Goal: Task Accomplishment & Management: Manage account settings

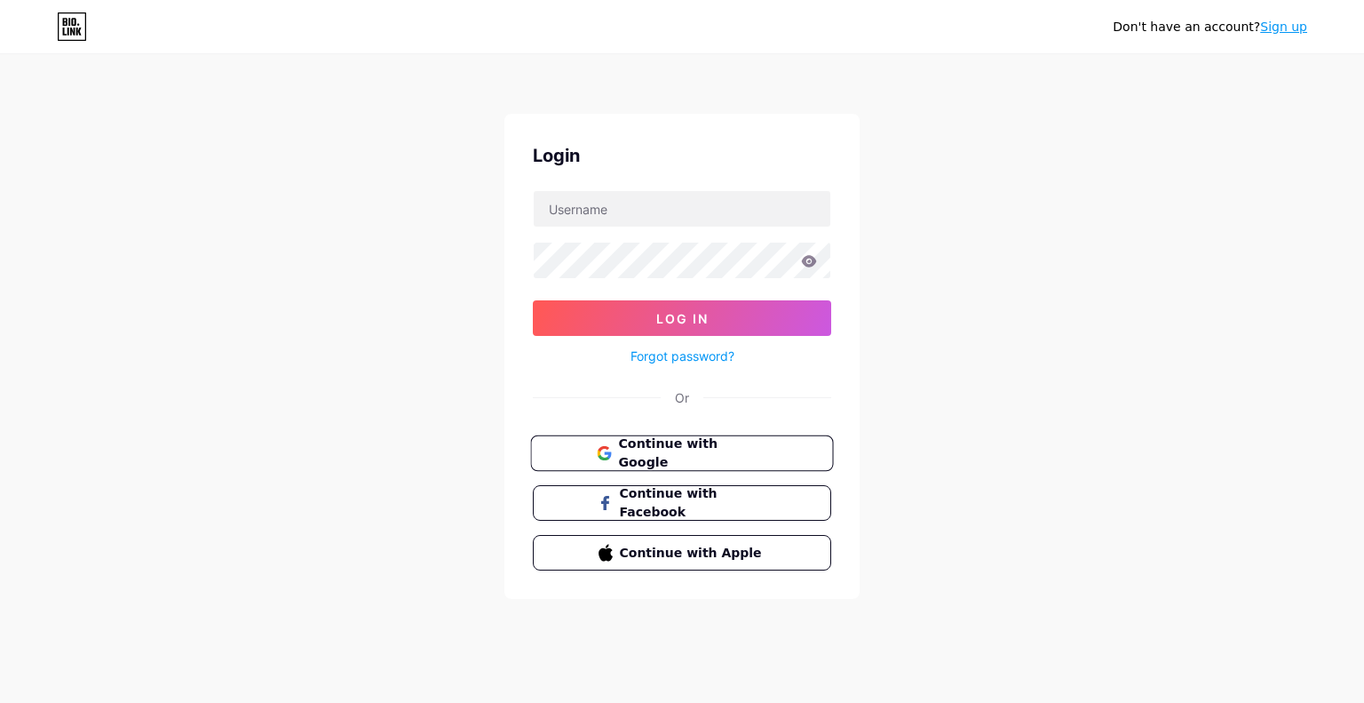
click at [706, 439] on button "Continue with Google" at bounding box center [681, 453] width 303 height 36
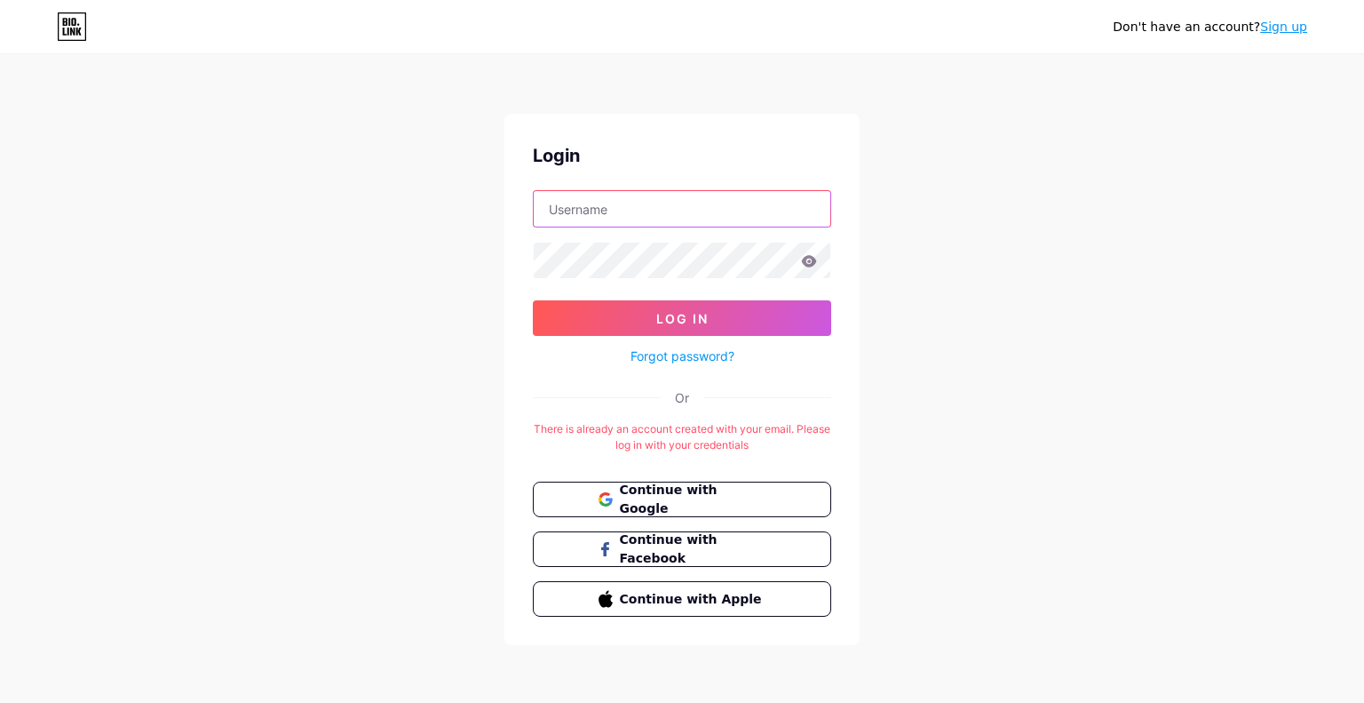
click at [605, 214] on input "text" at bounding box center [682, 209] width 297 height 36
type input "[EMAIL_ADDRESS][DOMAIN_NAME]"
click at [814, 264] on icon at bounding box center [809, 261] width 15 height 12
click at [814, 264] on icon at bounding box center [808, 262] width 15 height 12
click at [814, 264] on icon at bounding box center [809, 261] width 15 height 12
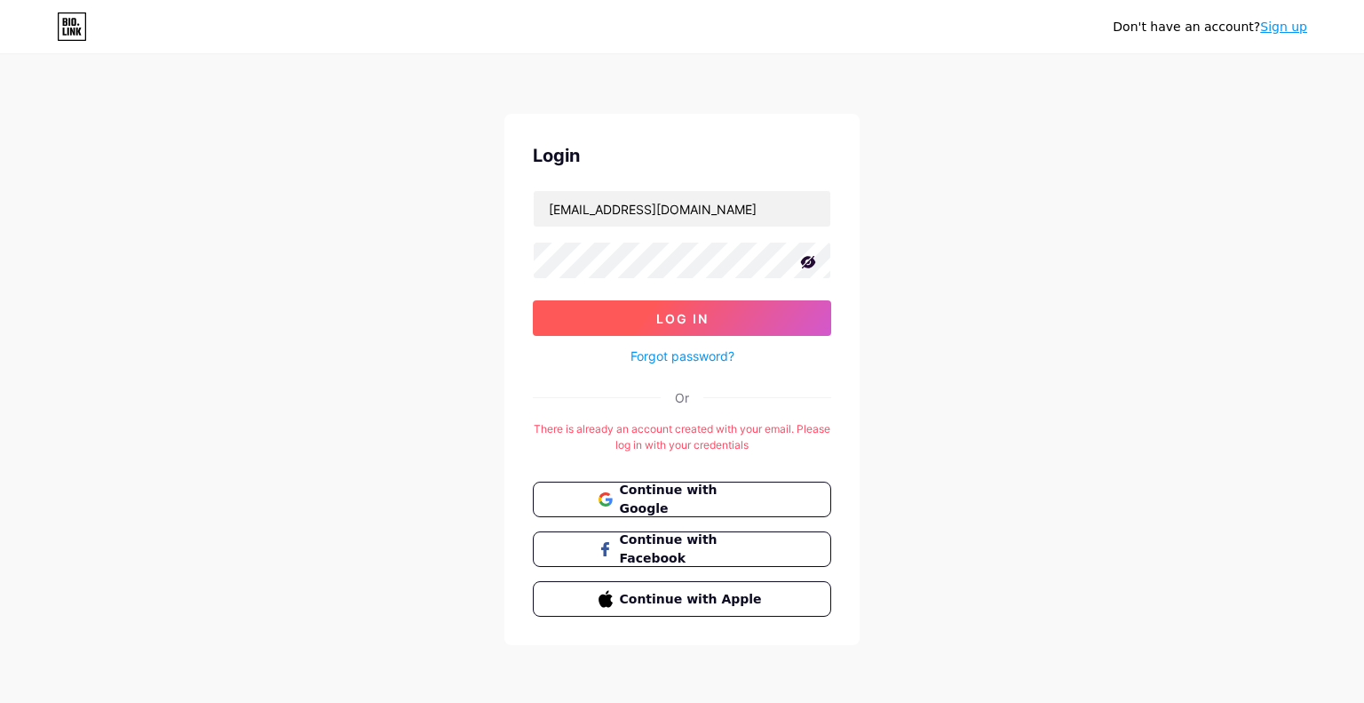
click at [714, 314] on button "Log In" at bounding box center [682, 318] width 298 height 36
click at [626, 322] on button "Log In" at bounding box center [682, 318] width 298 height 36
click at [573, 304] on button "Log In" at bounding box center [682, 318] width 298 height 36
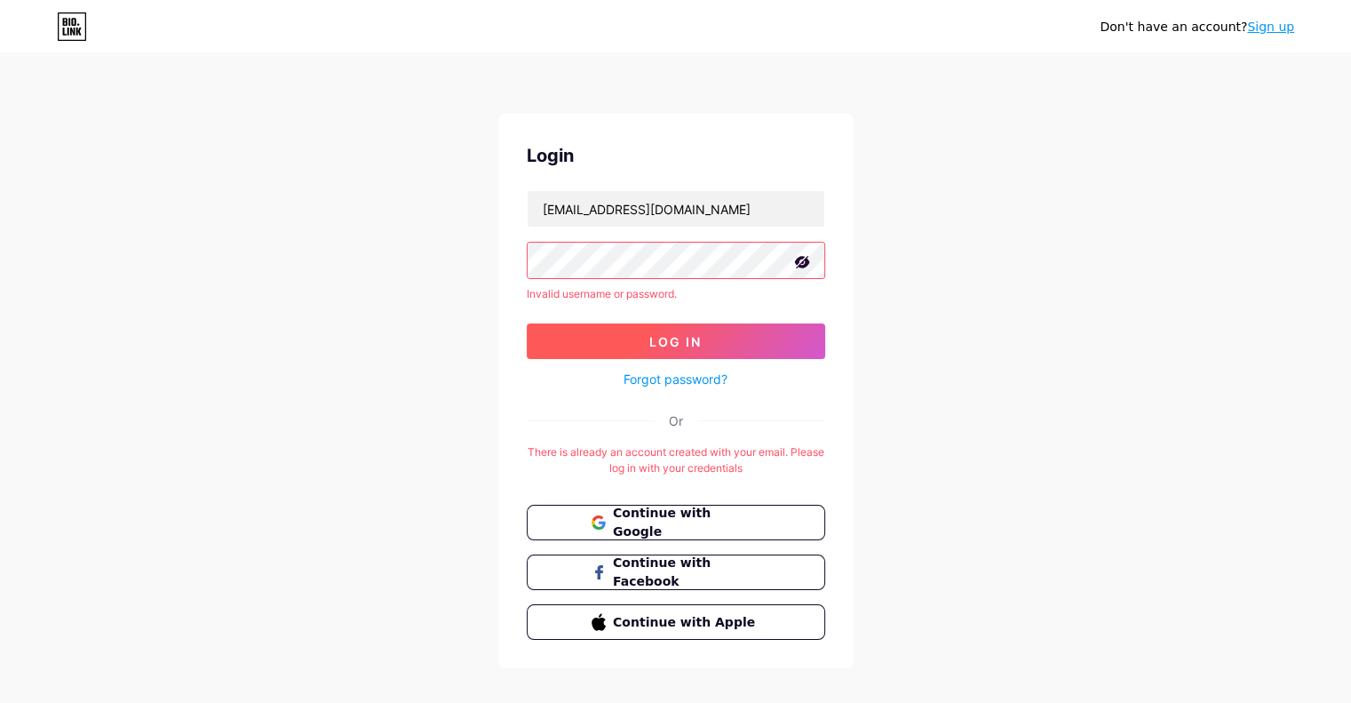
click at [618, 348] on button "Log In" at bounding box center [676, 341] width 298 height 36
click at [520, 259] on div "Login [EMAIL_ADDRESS][DOMAIN_NAME] Invalid username or password. Log In Forgot …" at bounding box center [675, 391] width 355 height 554
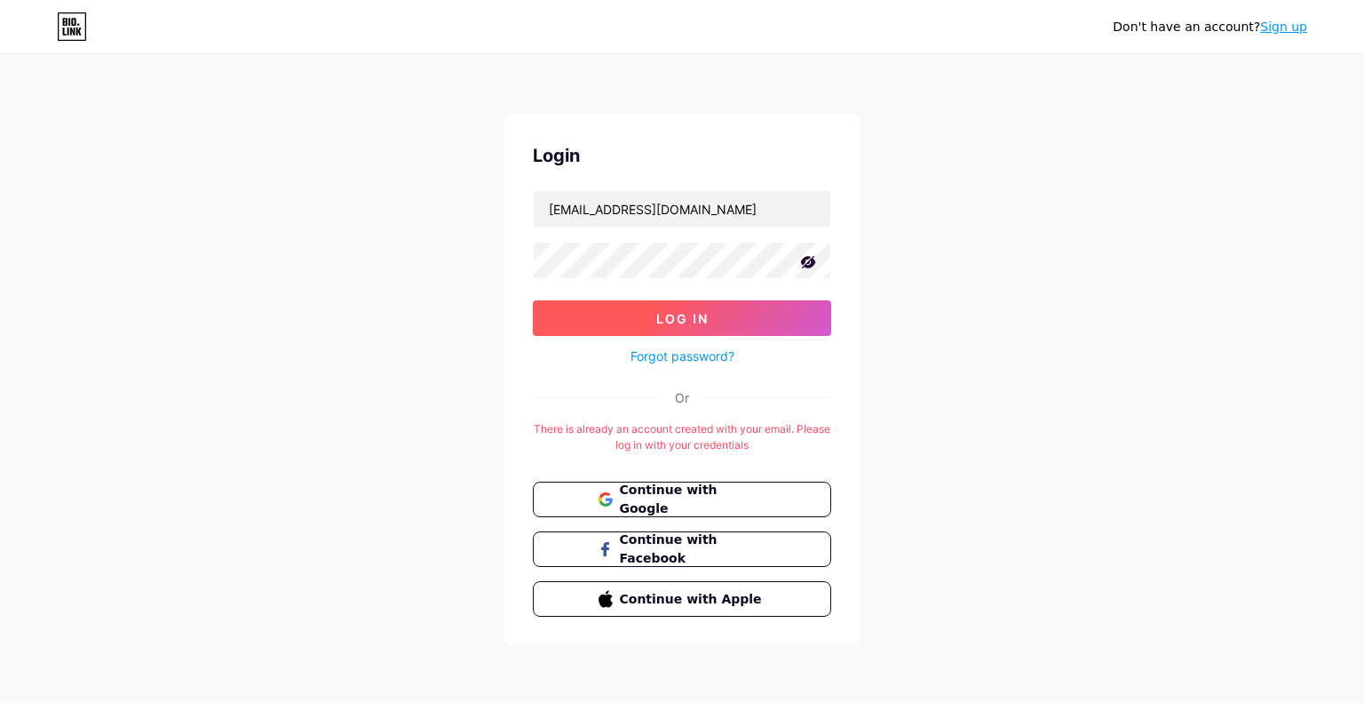
click at [593, 324] on button "Log In" at bounding box center [682, 318] width 298 height 36
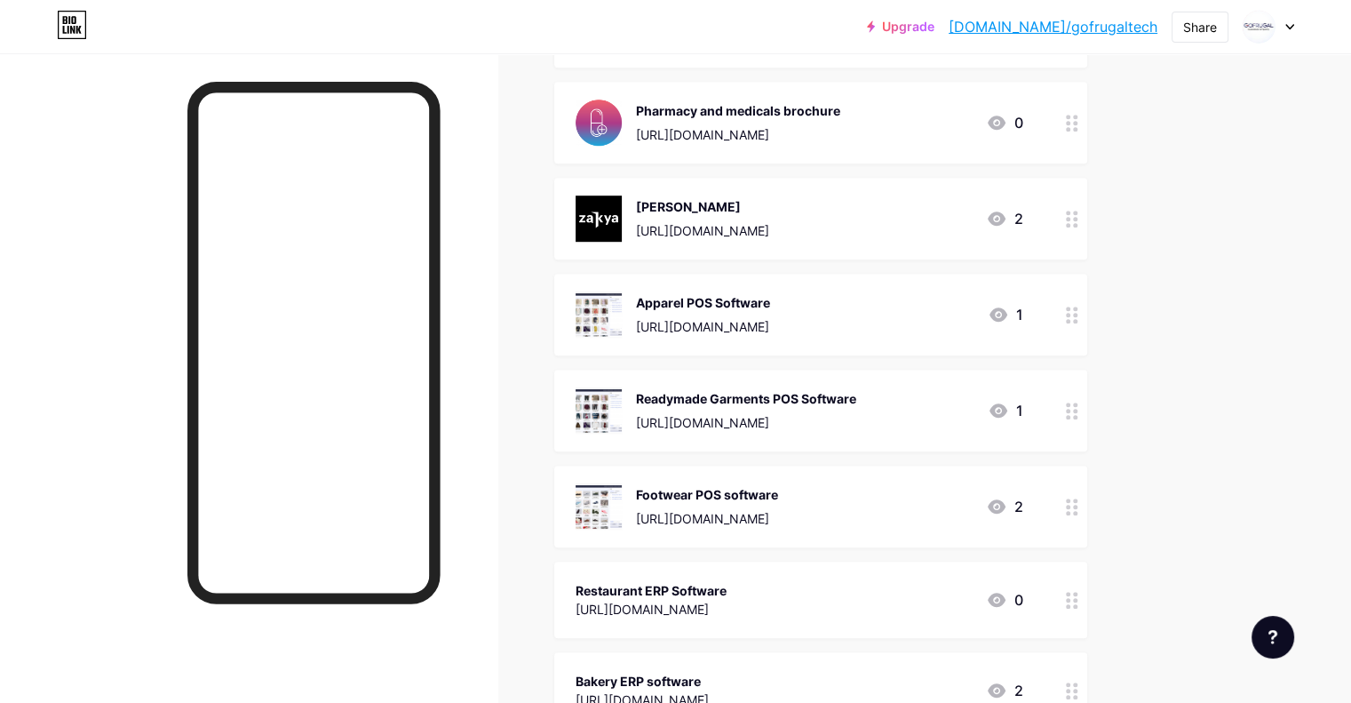
scroll to position [1181, 0]
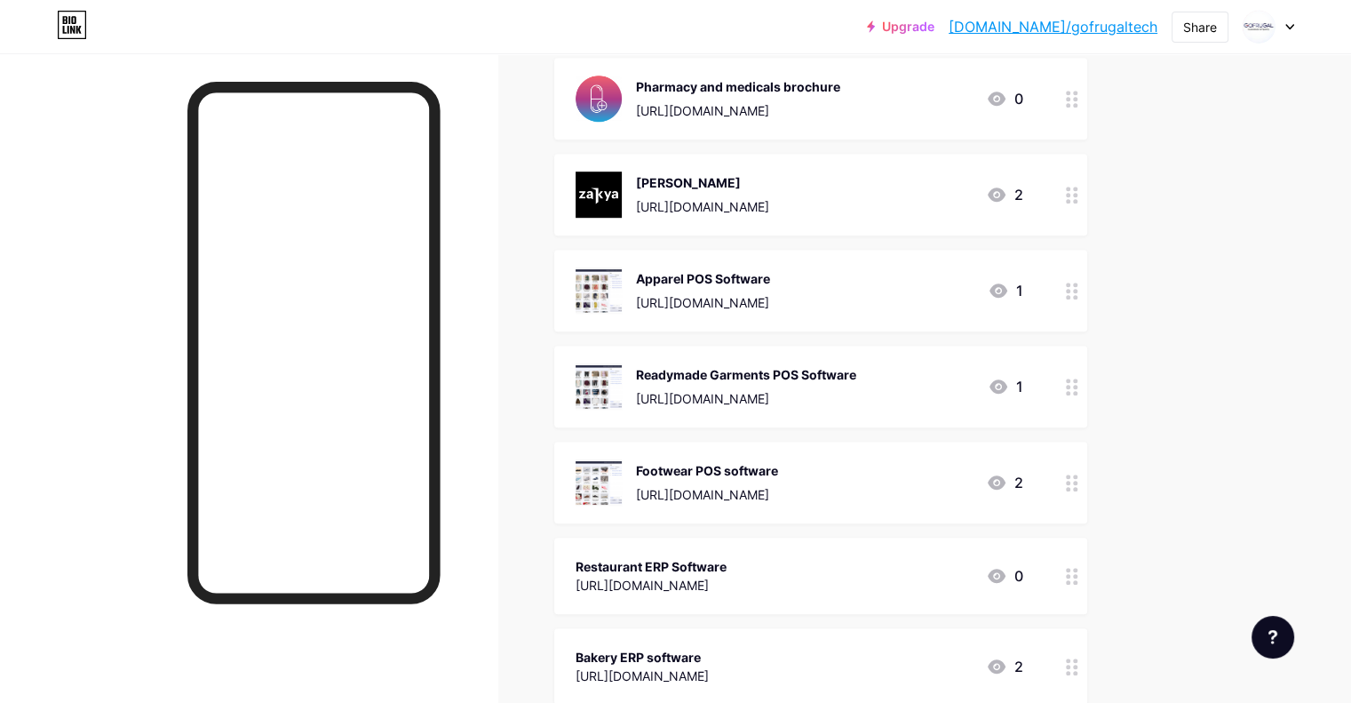
click at [1078, 391] on circle at bounding box center [1075, 393] width 4 height 4
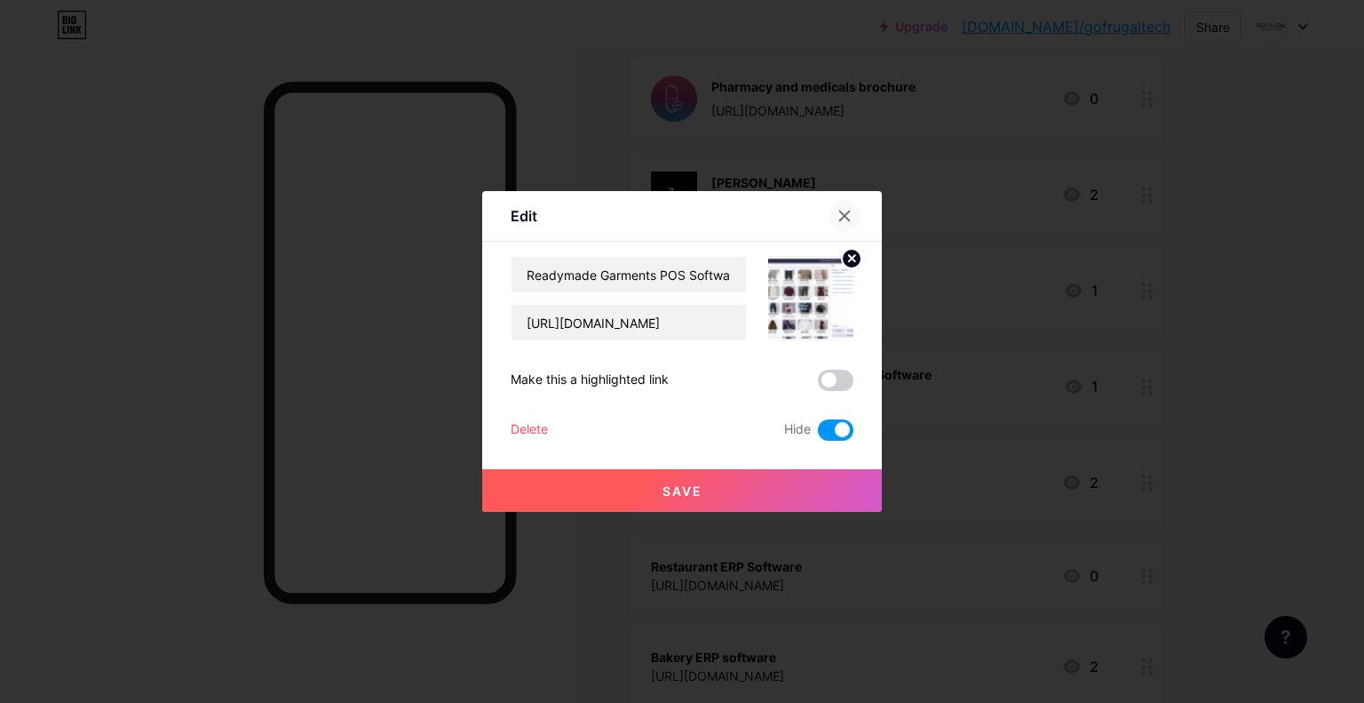
click at [844, 209] on div at bounding box center [845, 216] width 32 height 32
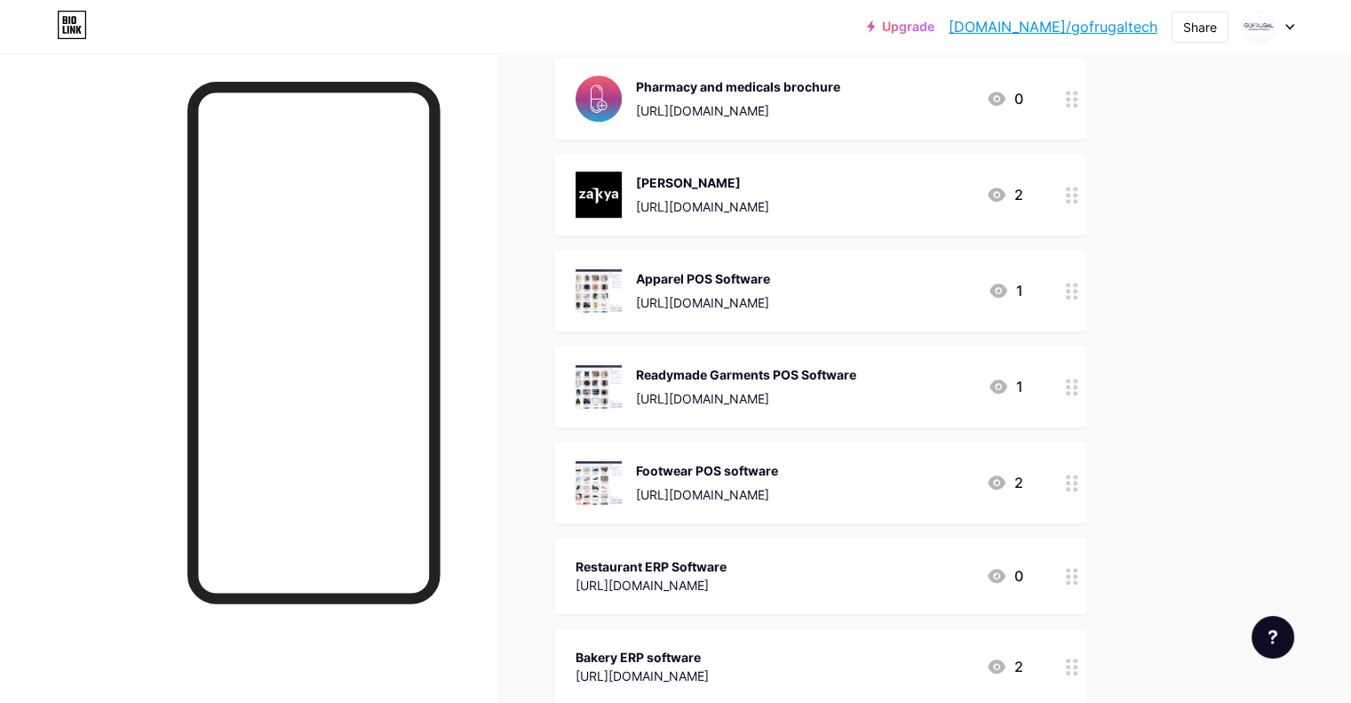
click at [1078, 380] on icon at bounding box center [1072, 386] width 12 height 17
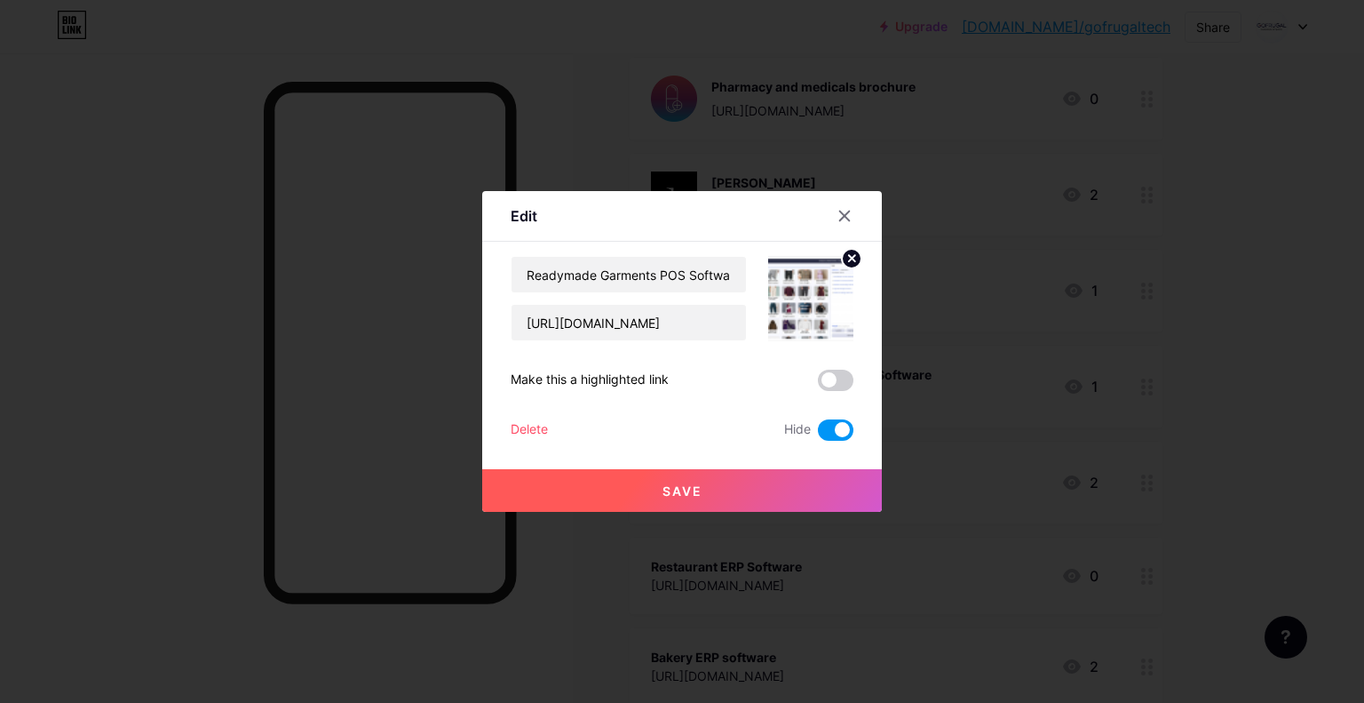
click at [850, 428] on span at bounding box center [836, 429] width 36 height 21
click at [818, 434] on input "checkbox" at bounding box center [818, 434] width 0 height 0
click at [775, 479] on button "Save" at bounding box center [682, 490] width 400 height 43
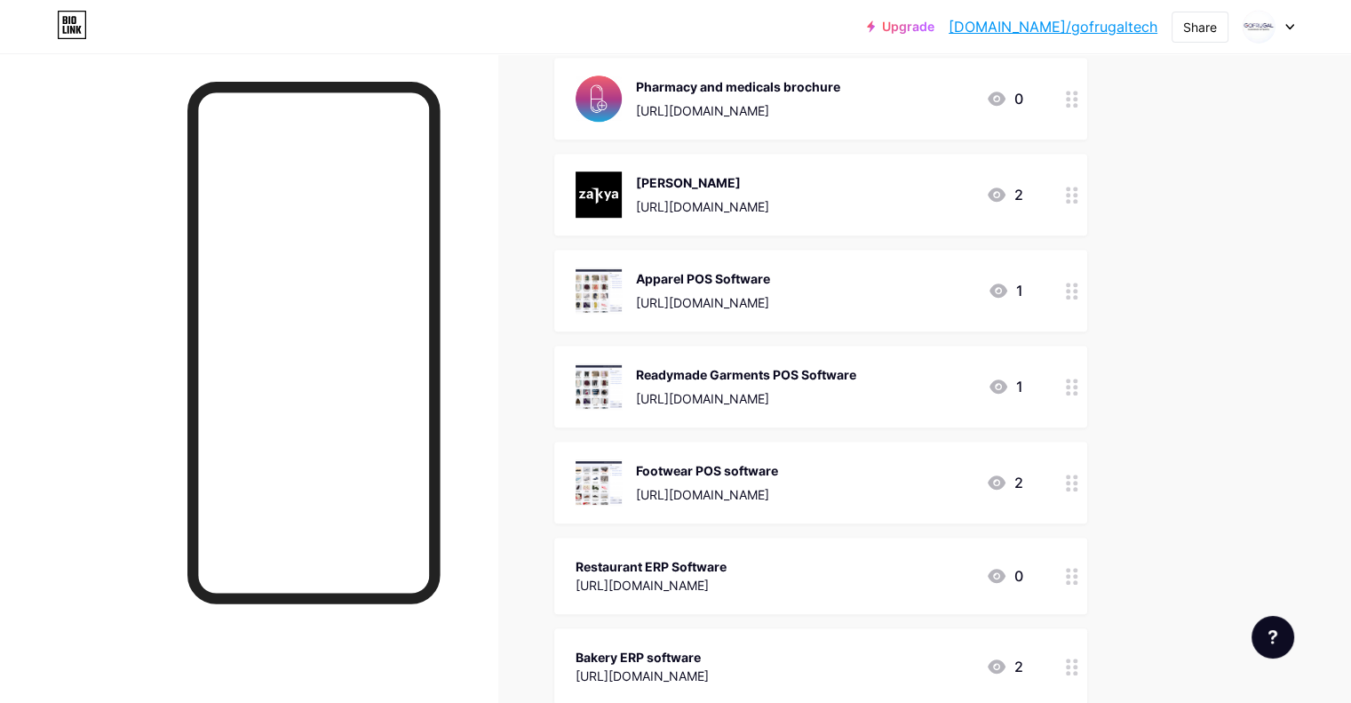
click at [1087, 394] on div at bounding box center [1072, 387] width 30 height 82
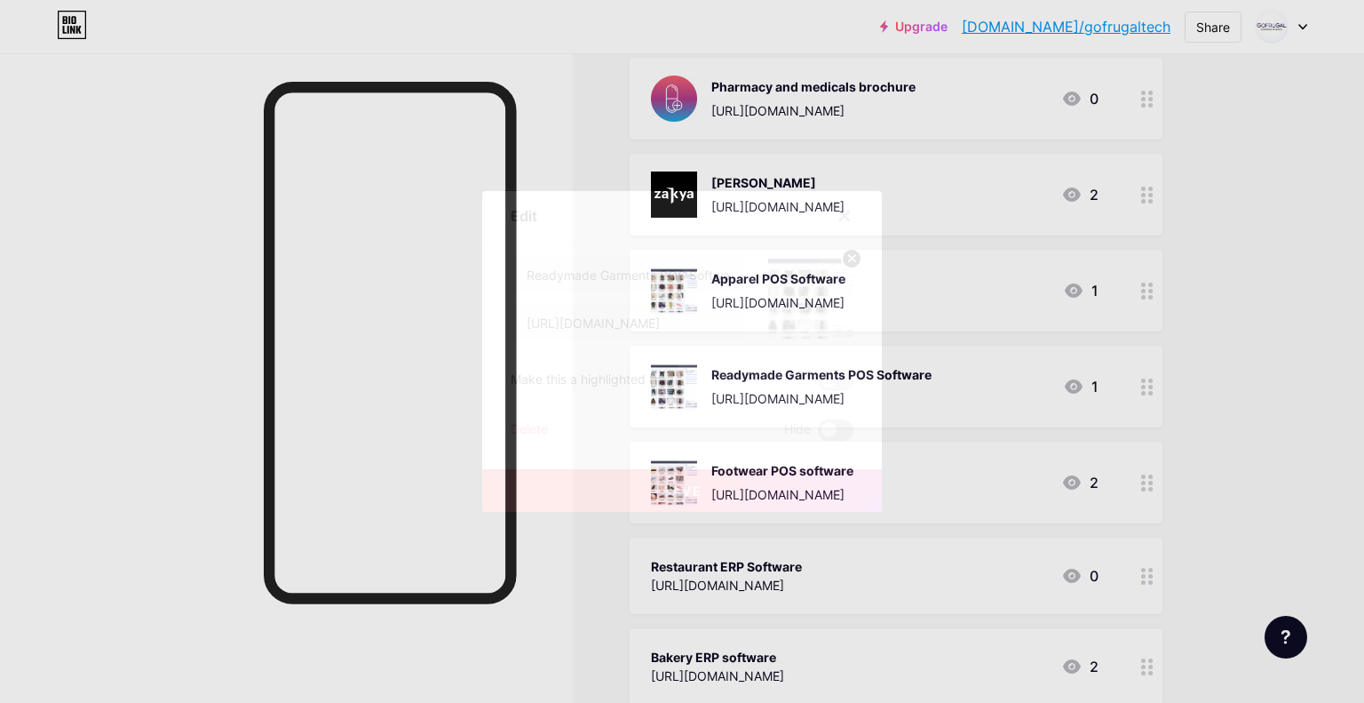
click at [836, 429] on span at bounding box center [836, 429] width 36 height 21
click at [818, 434] on input "checkbox" at bounding box center [818, 434] width 0 height 0
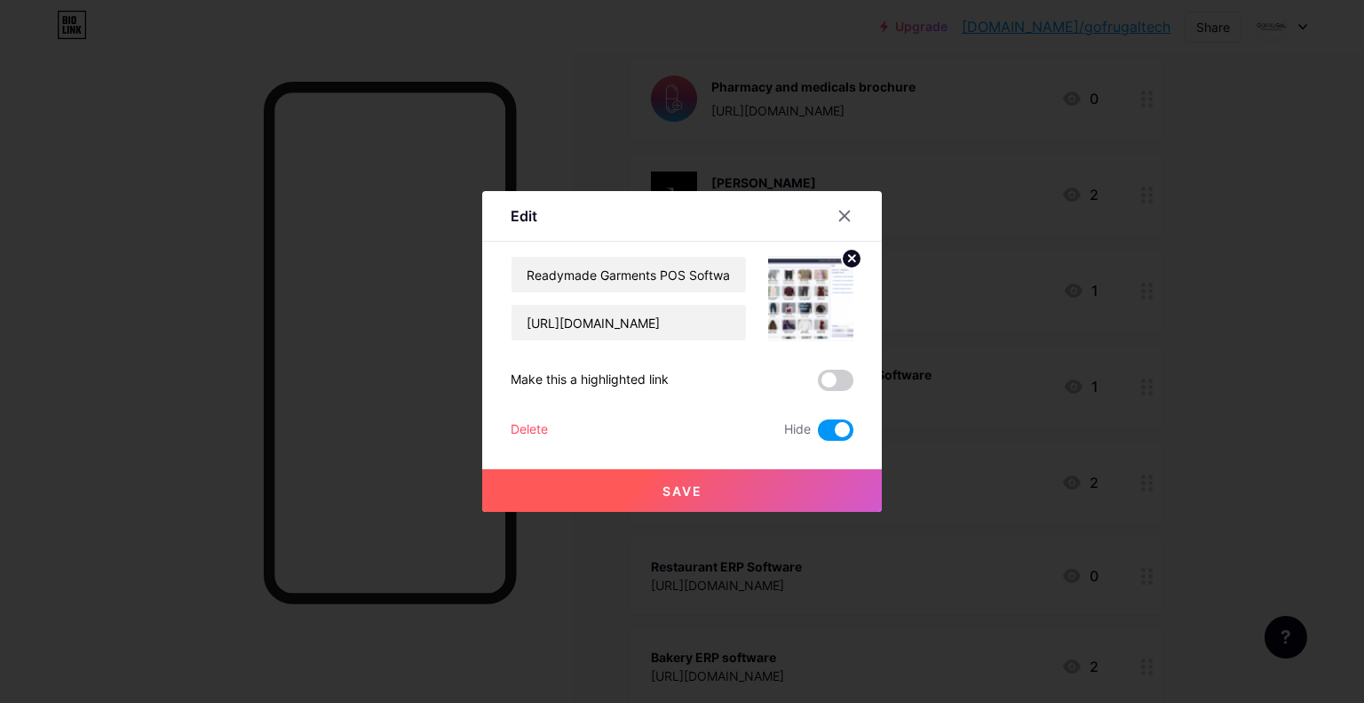
click at [696, 497] on button "Save" at bounding box center [682, 490] width 400 height 43
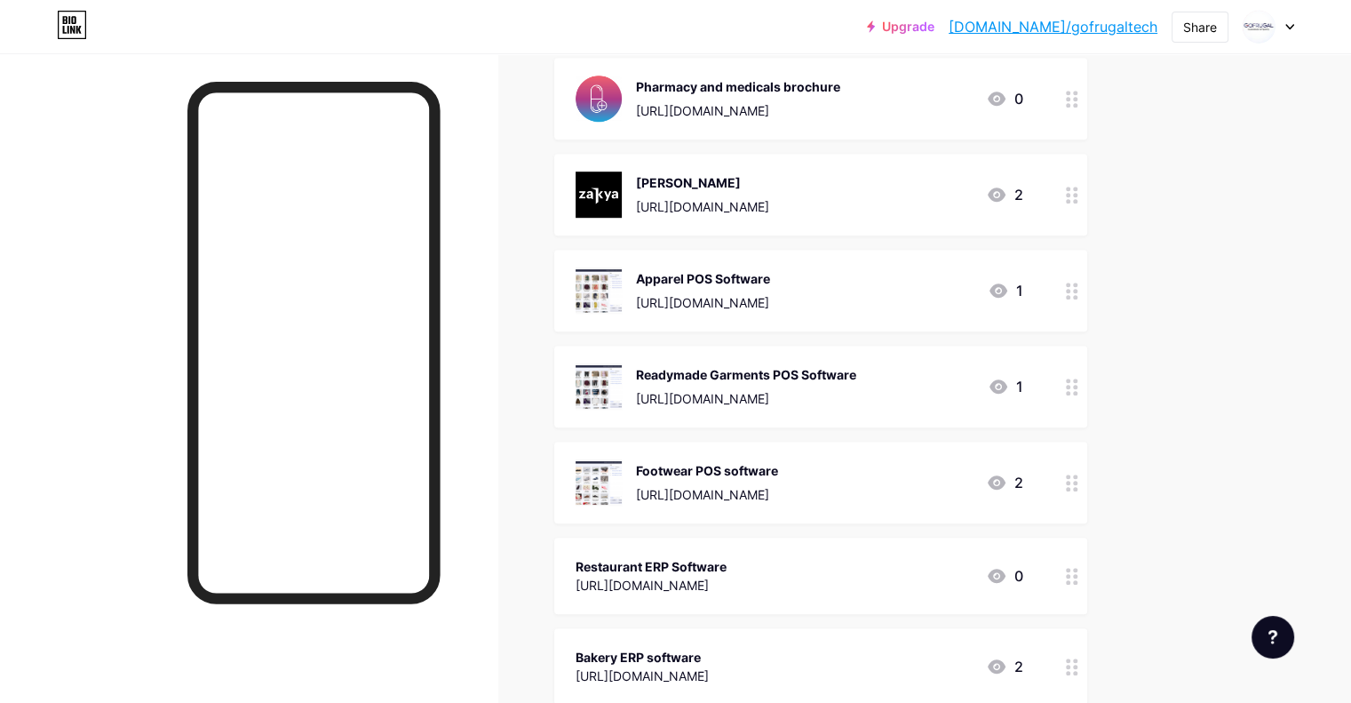
click at [1330, 134] on div "Upgrade [DOMAIN_NAME]/gofrug... [DOMAIN_NAME]/gofrugaltech Share Switch account…" at bounding box center [675, 233] width 1351 height 2828
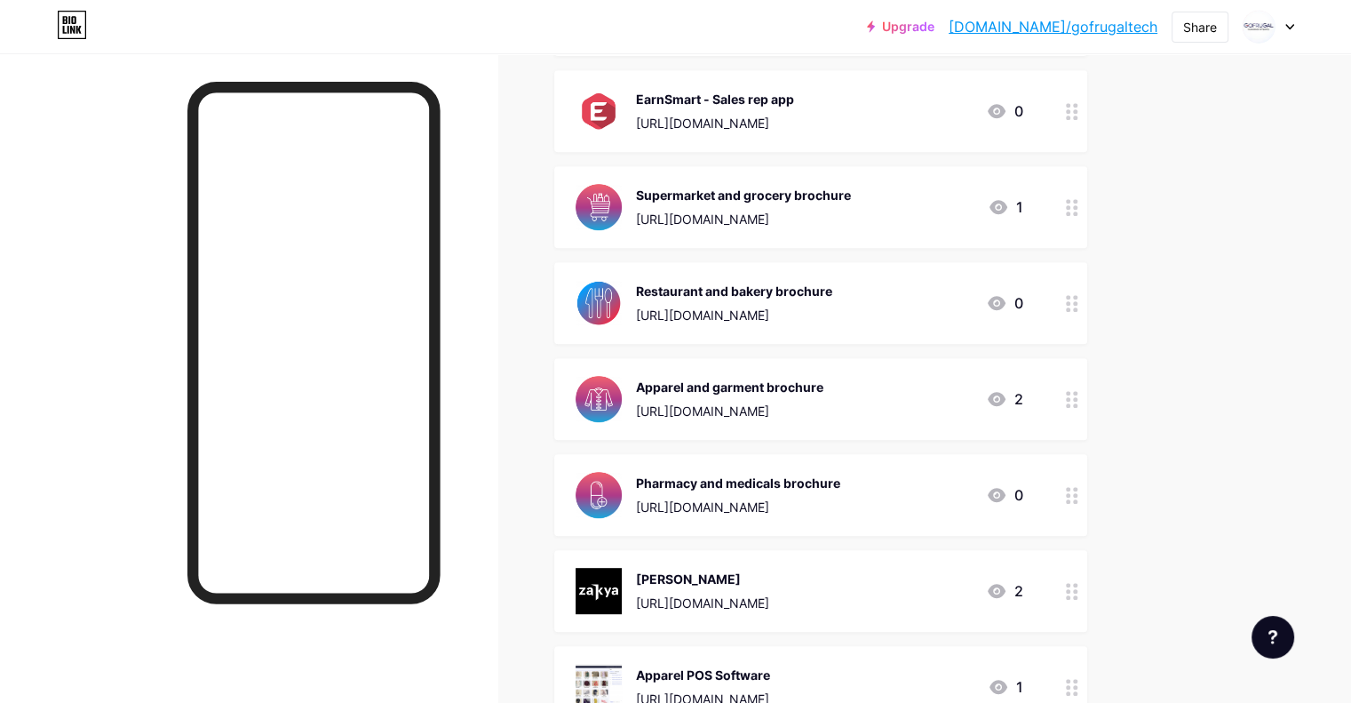
scroll to position [0, 0]
